Goal: Transaction & Acquisition: Purchase product/service

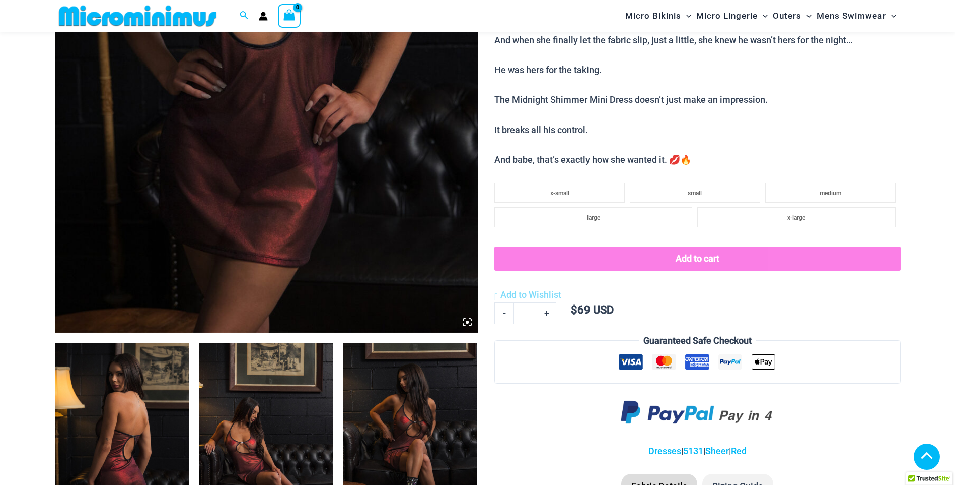
scroll to position [343, 0]
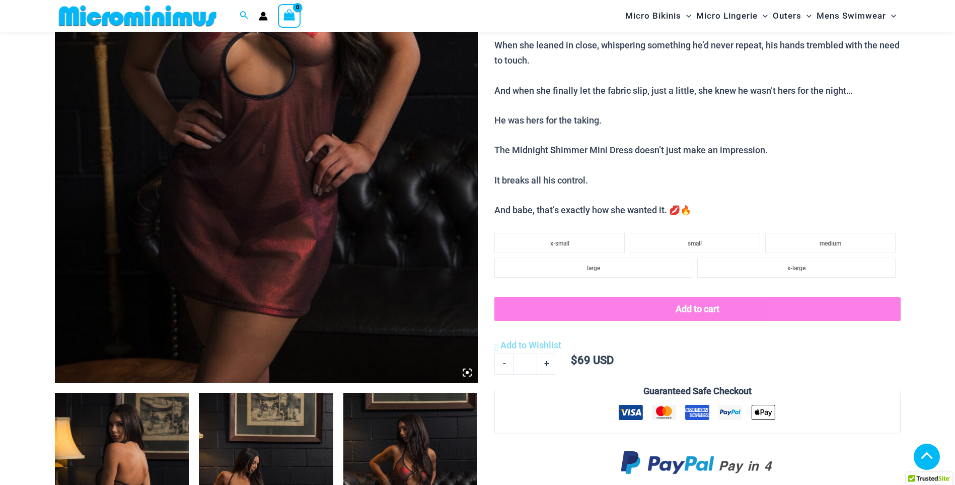
click at [375, 255] on img at bounding box center [266, 65] width 423 height 635
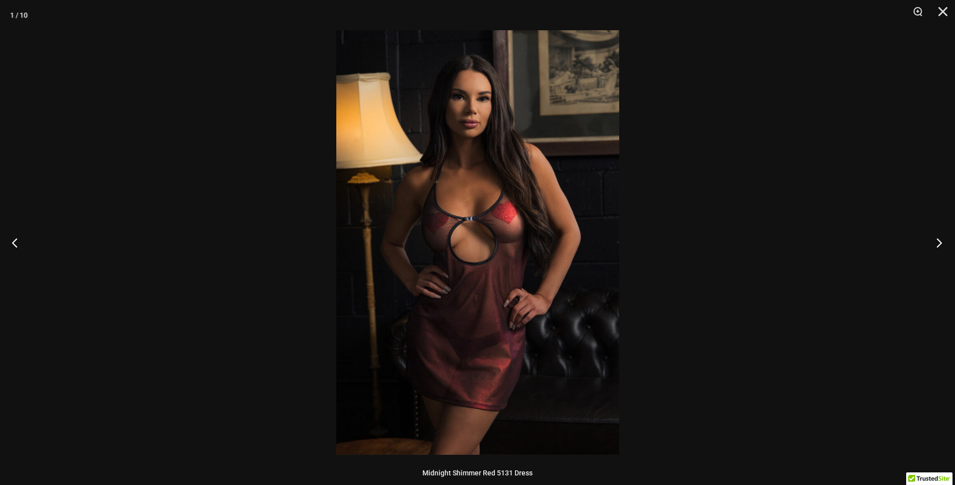
click at [934, 246] on button "Next" at bounding box center [937, 242] width 38 height 50
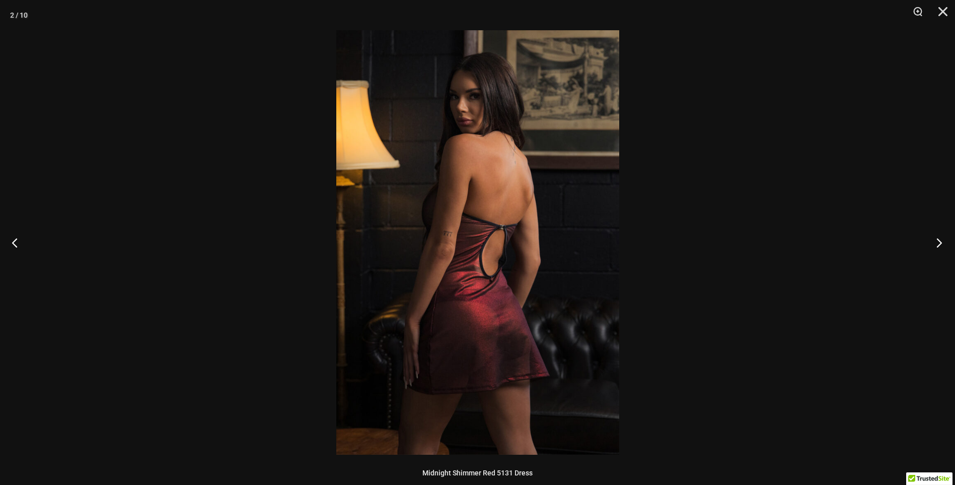
click at [934, 246] on button "Next" at bounding box center [937, 242] width 38 height 50
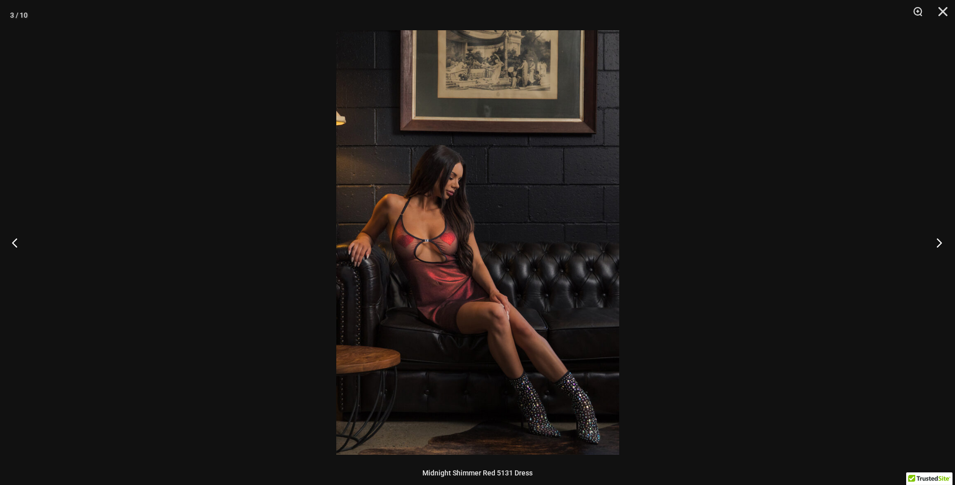
click at [934, 246] on button "Next" at bounding box center [937, 242] width 38 height 50
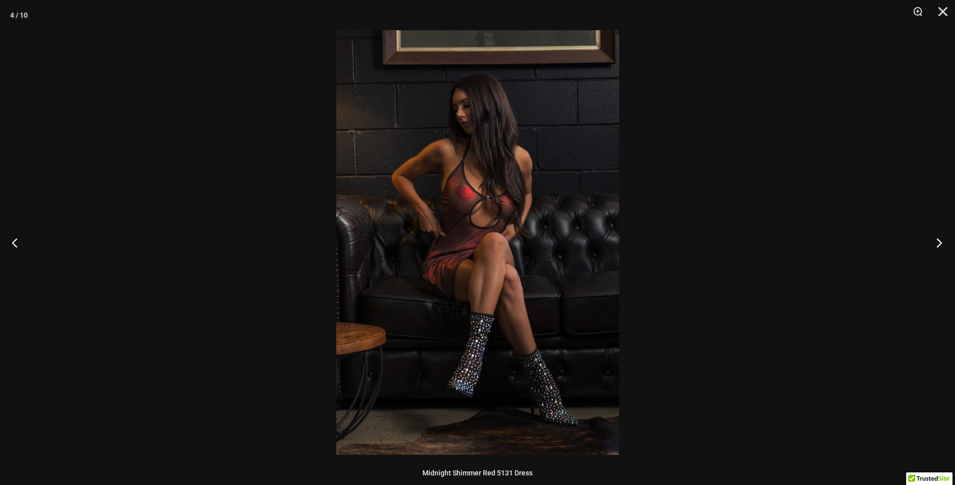
click at [934, 246] on button "Next" at bounding box center [937, 242] width 38 height 50
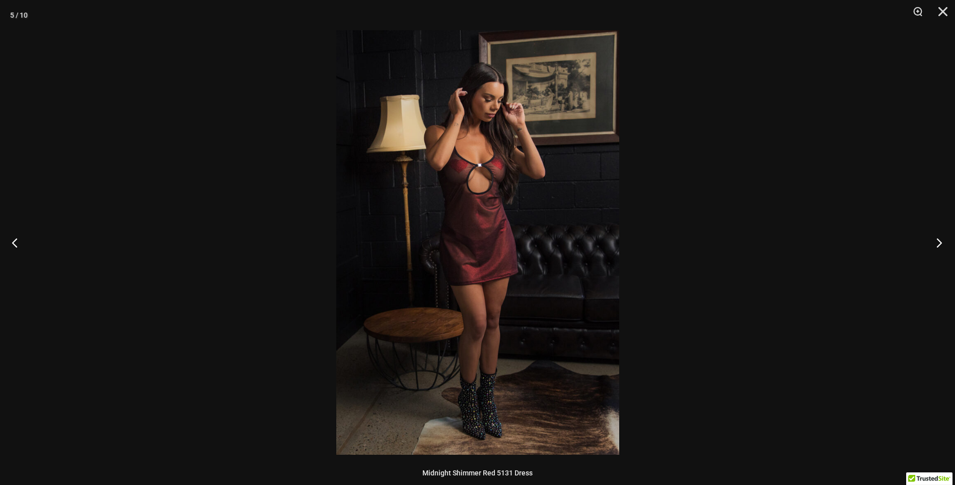
click at [934, 246] on button "Next" at bounding box center [937, 242] width 38 height 50
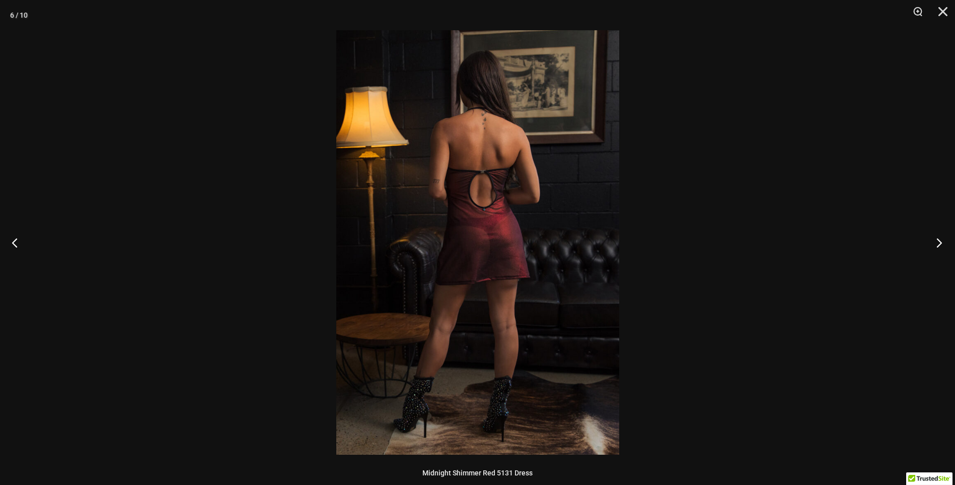
click at [934, 246] on button "Next" at bounding box center [937, 242] width 38 height 50
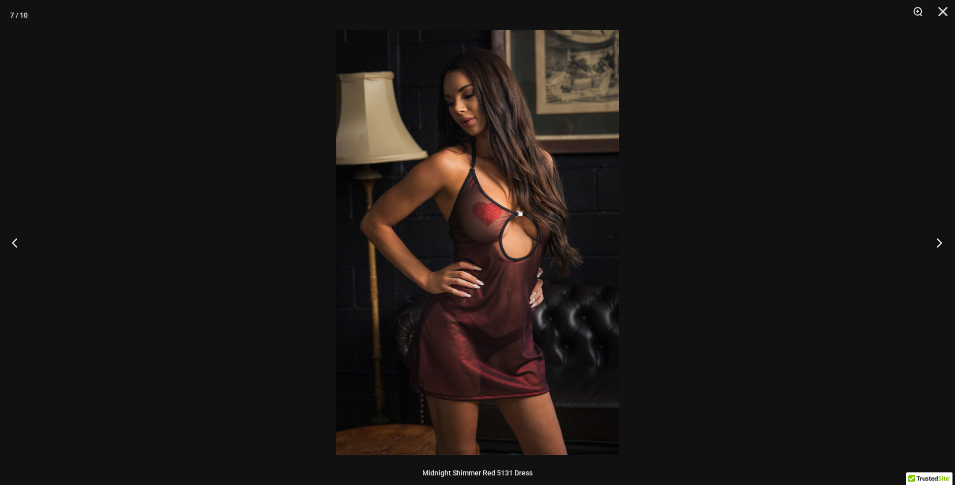
click at [934, 246] on button "Next" at bounding box center [937, 242] width 38 height 50
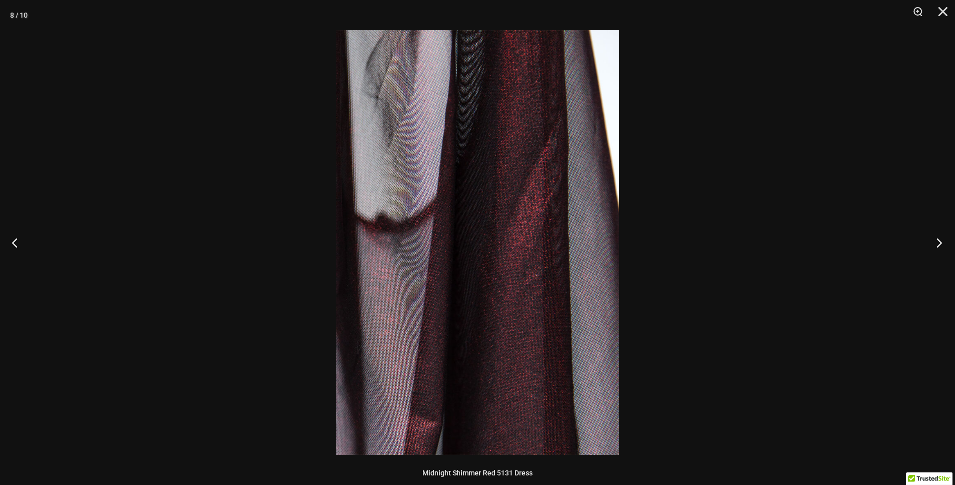
click at [934, 246] on button "Next" at bounding box center [937, 242] width 38 height 50
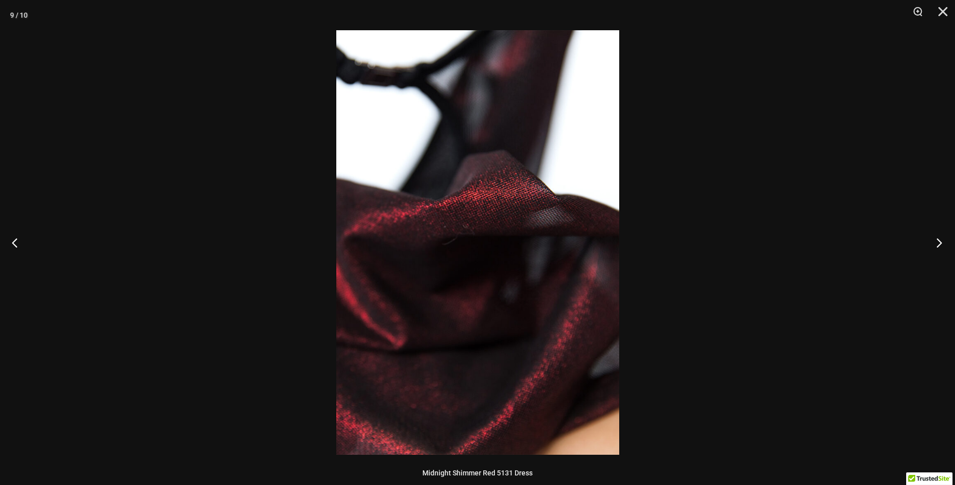
click at [934, 246] on button "Next" at bounding box center [937, 242] width 38 height 50
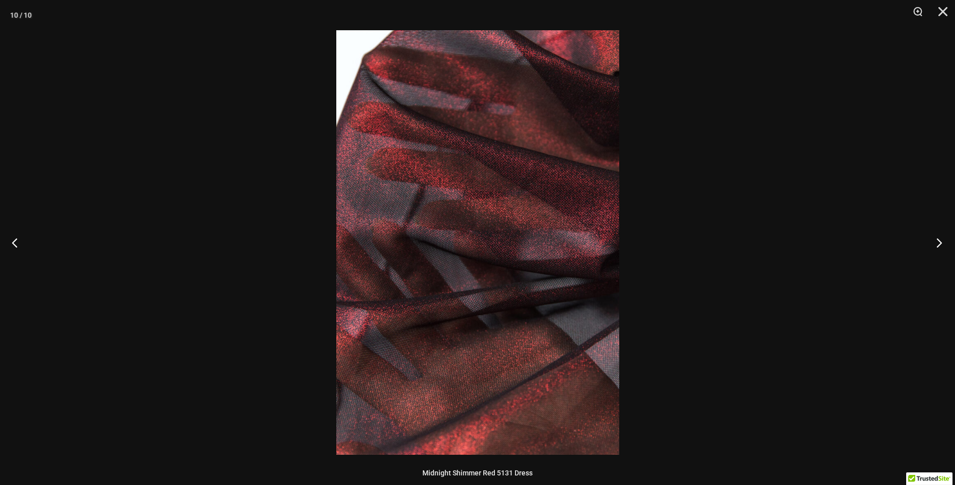
click at [934, 246] on button "Next" at bounding box center [937, 242] width 38 height 50
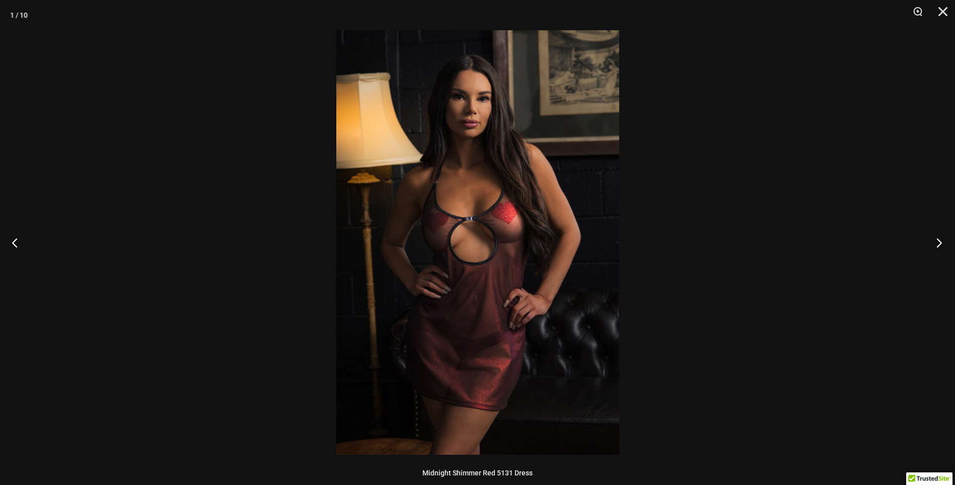
click at [934, 246] on button "Next" at bounding box center [937, 242] width 38 height 50
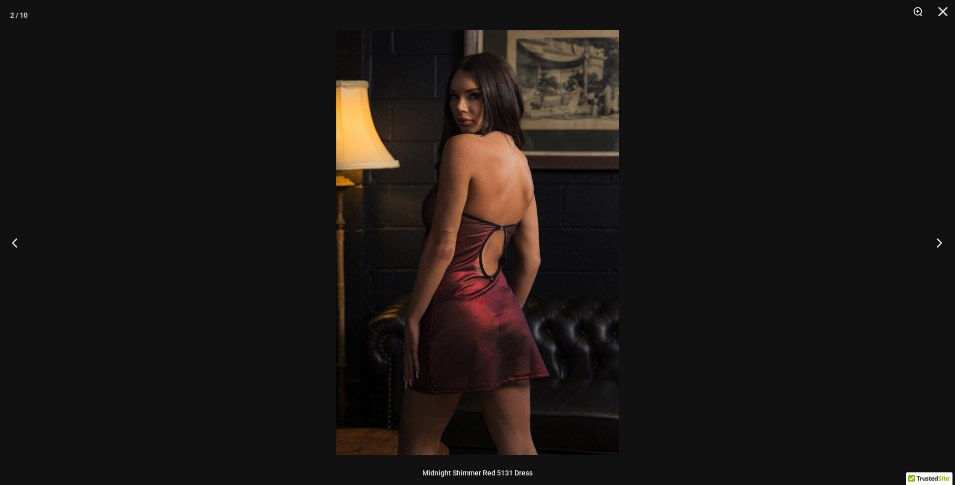
click at [934, 246] on button "Next" at bounding box center [937, 242] width 38 height 50
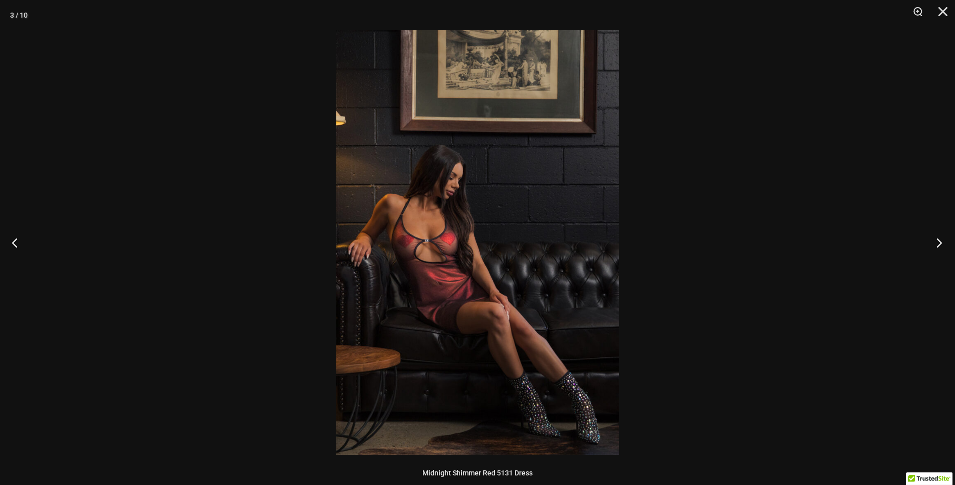
click at [934, 246] on button "Next" at bounding box center [937, 242] width 38 height 50
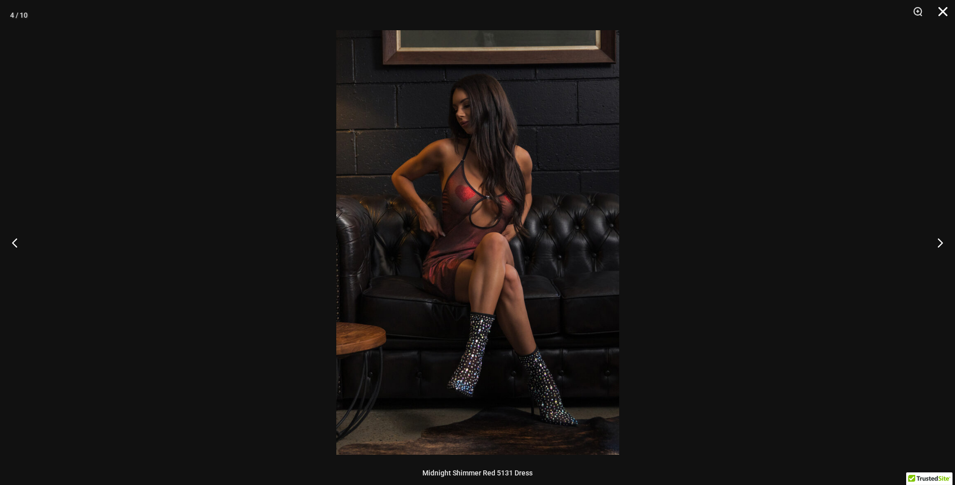
click at [940, 11] on button "Close" at bounding box center [939, 15] width 25 height 30
